Goal: Navigation & Orientation: Find specific page/section

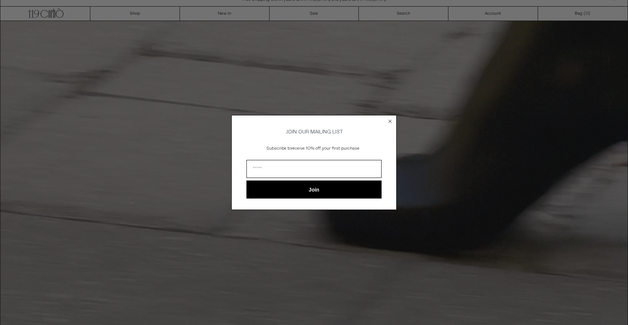
click at [393, 119] on circle "Close dialog" at bounding box center [390, 121] width 7 height 7
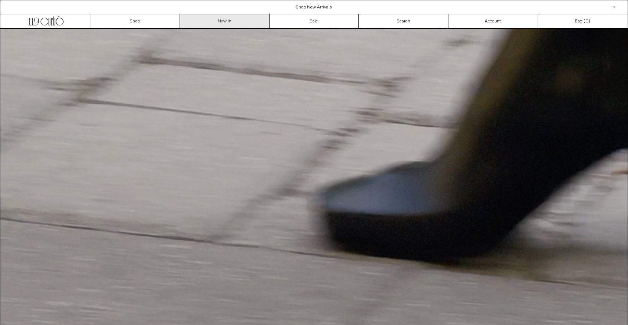
click at [235, 21] on link "New In" at bounding box center [225, 21] width 90 height 14
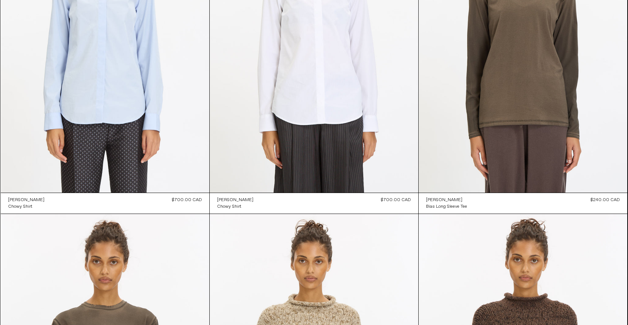
scroll to position [4849, 0]
